Goal: Information Seeking & Learning: Learn about a topic

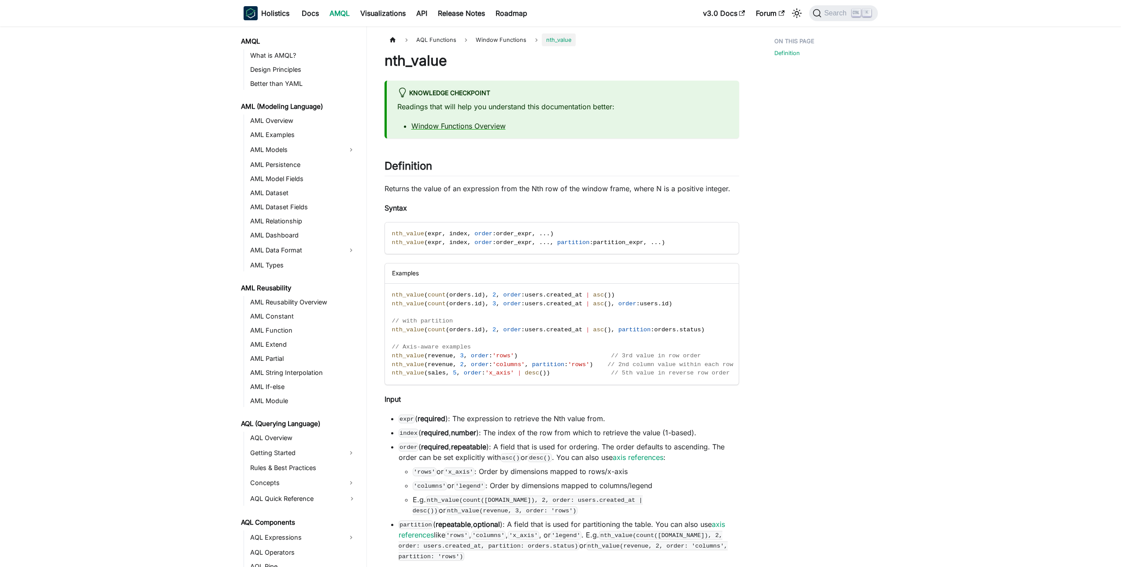
scroll to position [454, 0]
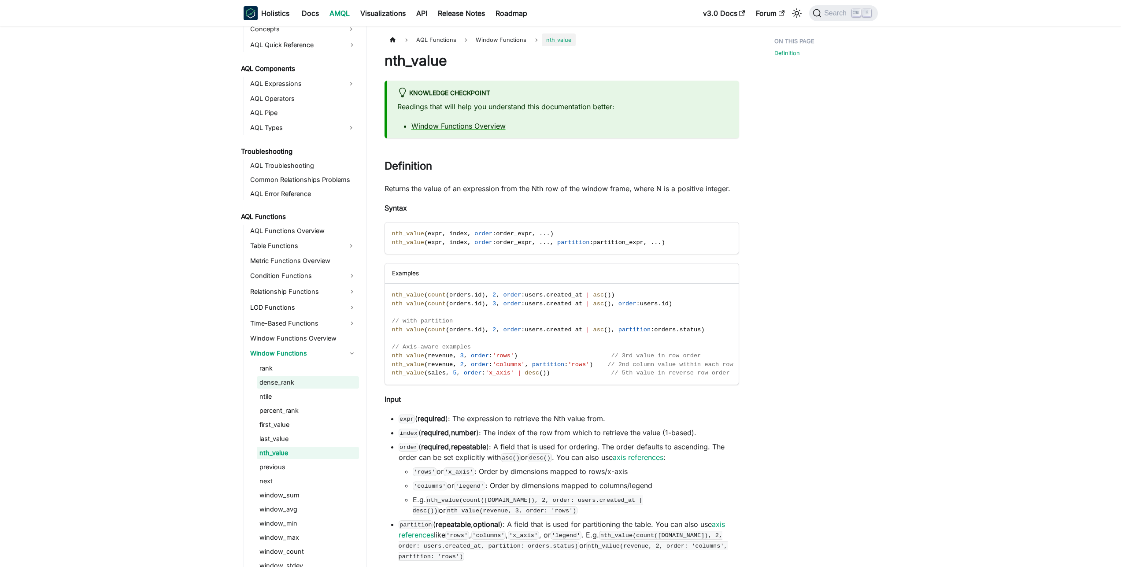
click at [293, 384] on link "dense_rank" at bounding box center [308, 382] width 102 height 12
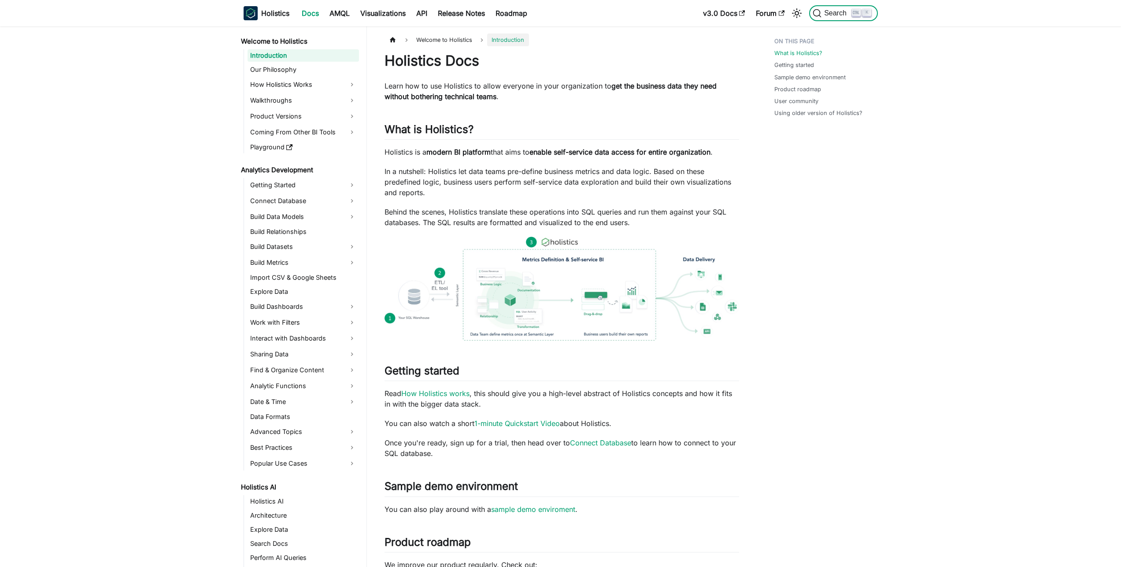
click at [839, 15] on span "Search" at bounding box center [837, 13] width 30 height 8
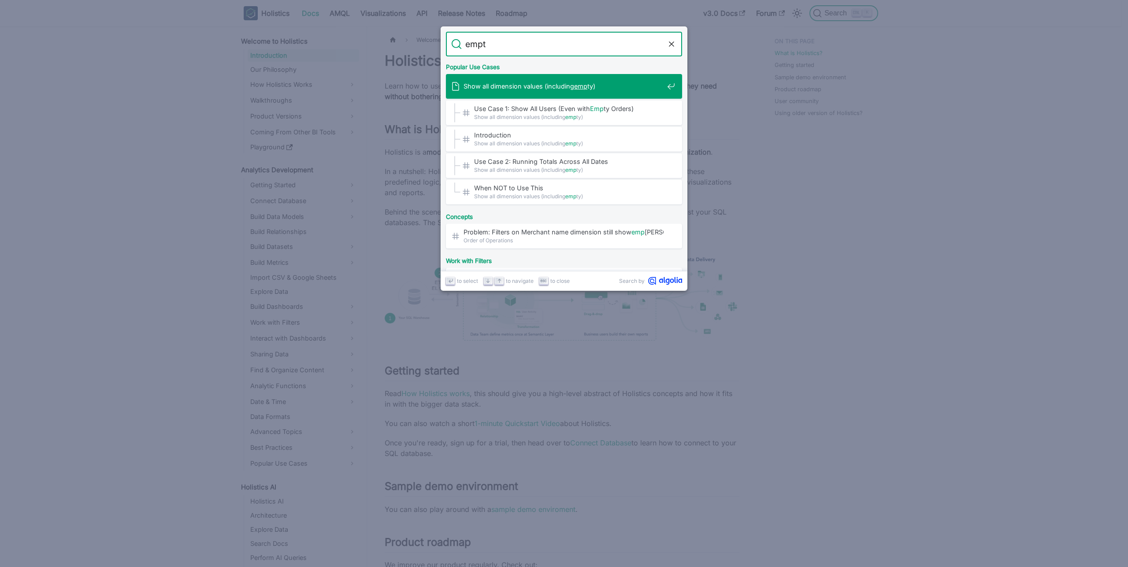
type input "empty"
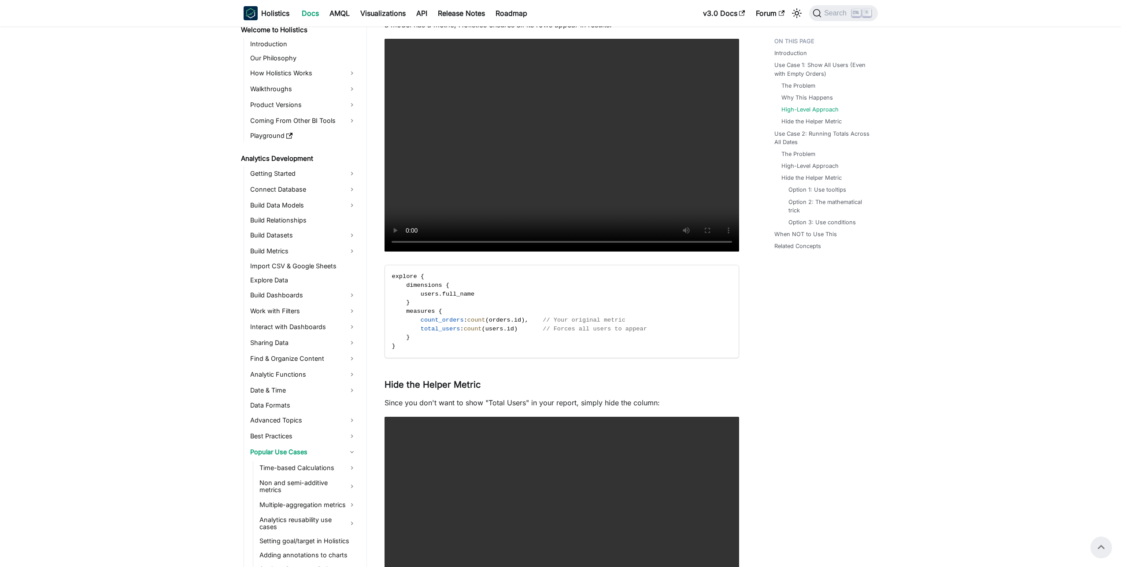
scroll to position [870, 0]
